Goal: Navigation & Orientation: Find specific page/section

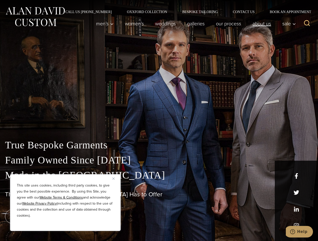
click at [261, 24] on link "About Us" at bounding box center [262, 24] width 30 height 10
